Goal: Find specific page/section: Find specific page/section

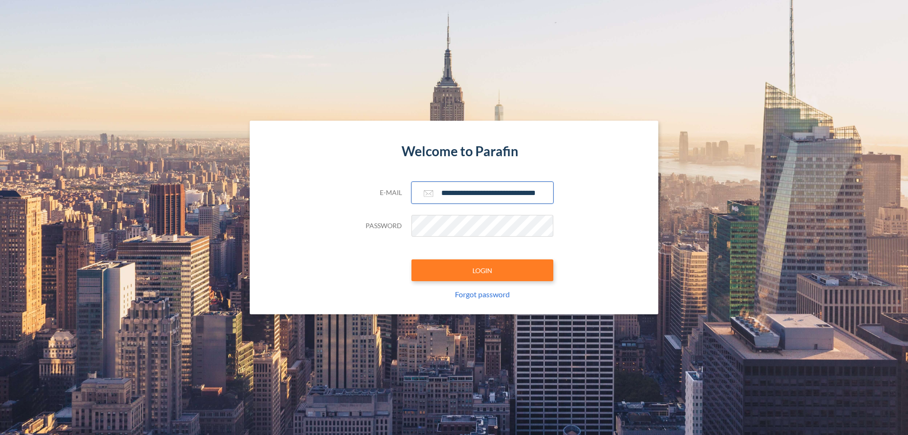
type input "**********"
click at [482, 270] on button "LOGIN" at bounding box center [482, 270] width 142 height 22
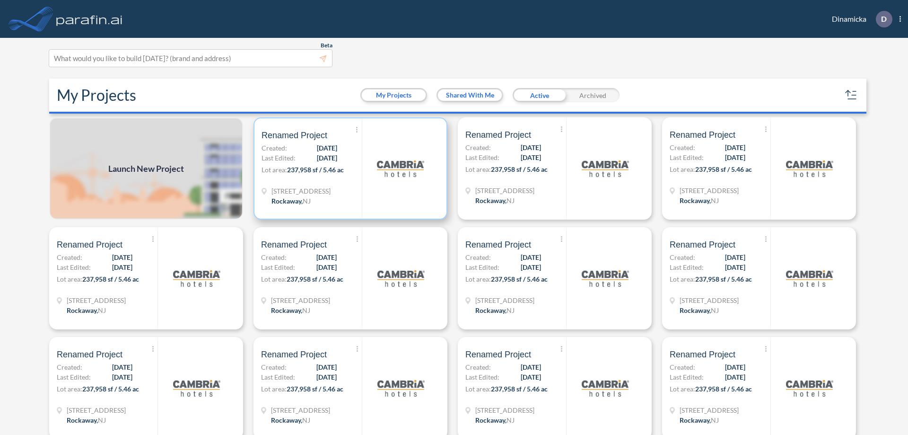
scroll to position [2, 0]
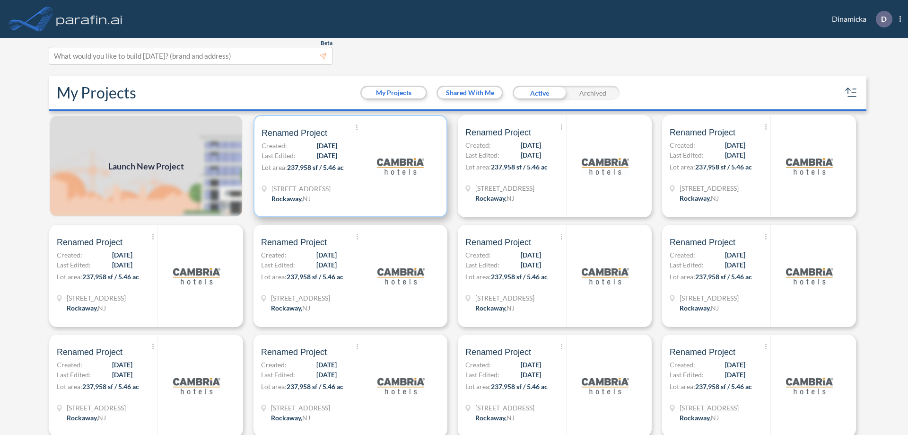
click at [349, 166] on p "Lot area: 237,958 sf / 5.46 ac" at bounding box center [311, 169] width 100 height 14
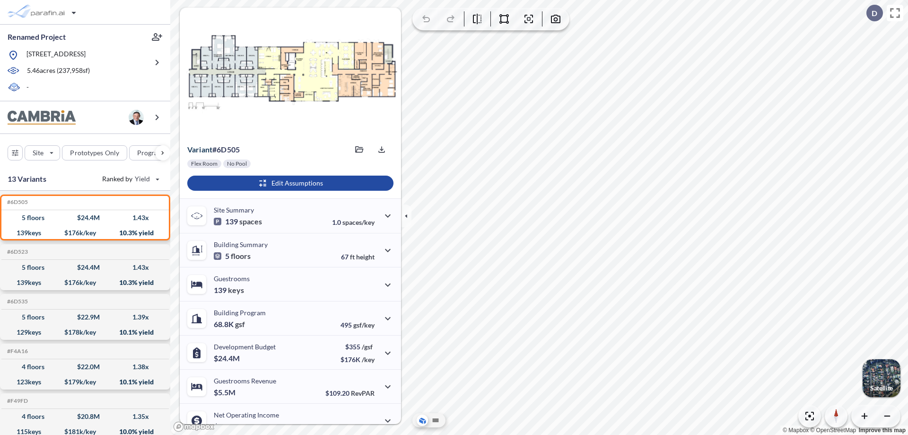
scroll to position [48, 0]
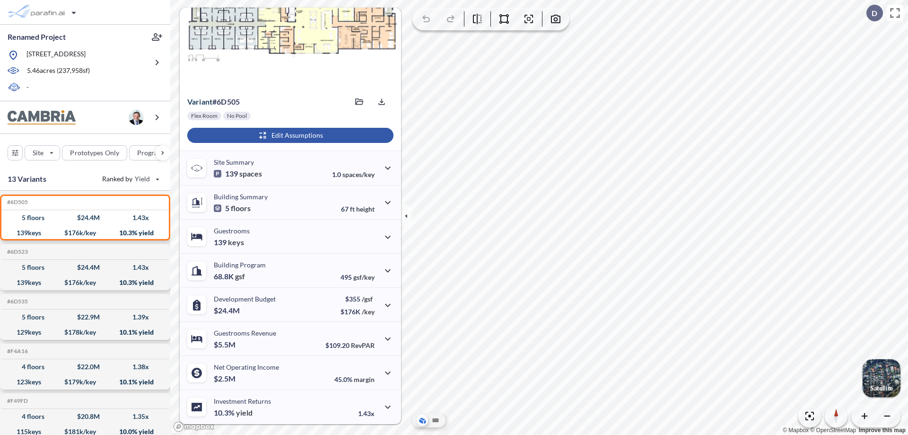
click at [289, 135] on div "button" at bounding box center [290, 135] width 206 height 15
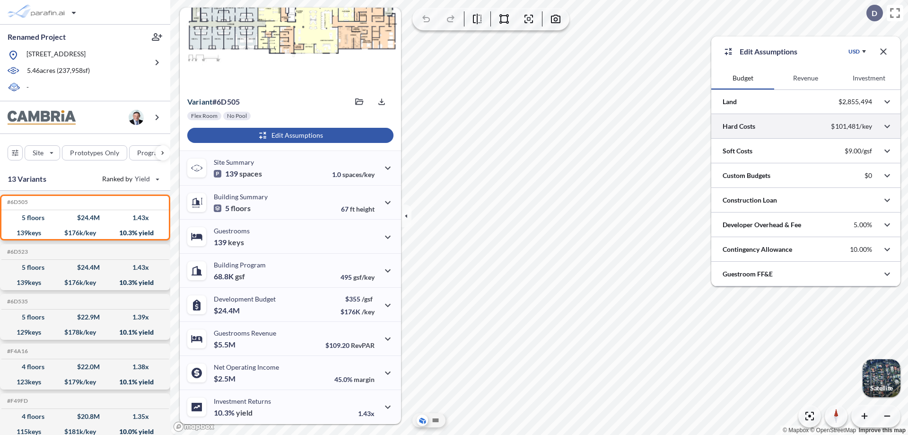
click at [806, 126] on div at bounding box center [805, 126] width 189 height 24
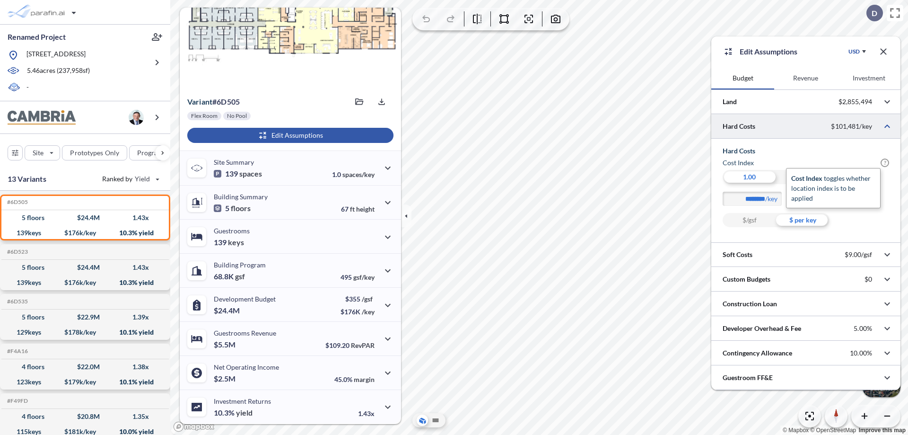
click at [885, 163] on span "?" at bounding box center [884, 162] width 9 height 9
